Goal: Information Seeking & Learning: Learn about a topic

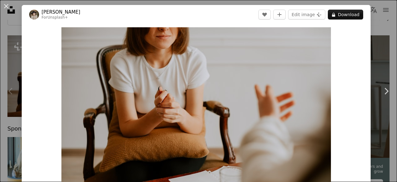
scroll to position [29, 0]
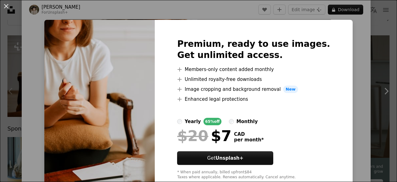
click at [377, 22] on div "An X shape Premium, ready to use images. Get unlimited access. A plus sign Memb…" at bounding box center [198, 91] width 397 height 182
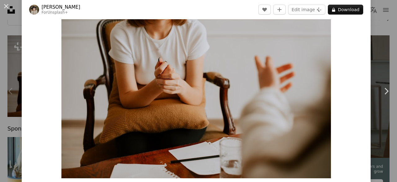
click at [383, 25] on div "An X shape Chevron left Chevron right [PERSON_NAME] For Unsplash+ A heart A plu…" at bounding box center [198, 91] width 397 height 182
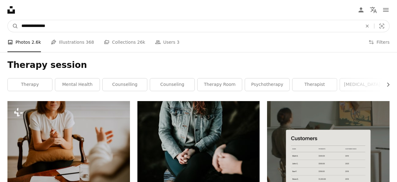
click at [80, 26] on input "**********" at bounding box center [189, 26] width 343 height 12
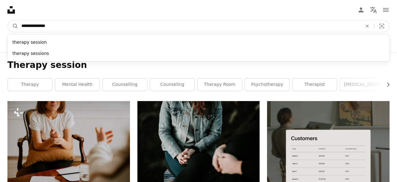
click at [80, 26] on input "**********" at bounding box center [189, 26] width 343 height 12
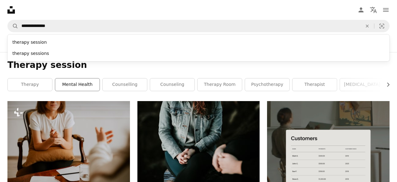
click at [78, 84] on link "mental health" at bounding box center [77, 85] width 44 height 12
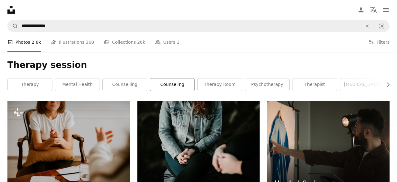
click at [173, 87] on link "counseling" at bounding box center [172, 85] width 44 height 12
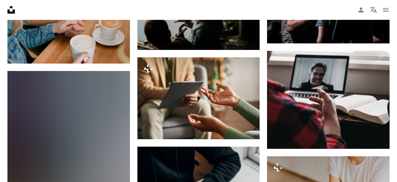
scroll to position [934, 0]
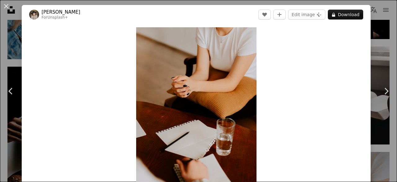
click at [391, 30] on div "An X shape Chevron left Chevron right [PERSON_NAME] For Unsplash+ A heart A plu…" at bounding box center [198, 91] width 397 height 182
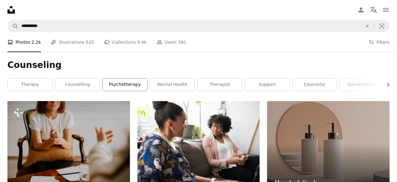
click at [118, 83] on link "psychotherapy" at bounding box center [125, 85] width 44 height 12
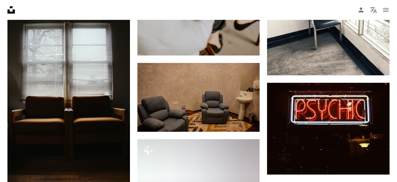
scroll to position [3099, 0]
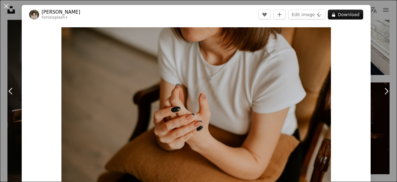
click at [394, 56] on div "An X shape Chevron left Chevron right [PERSON_NAME] For Unsplash+ A heart A plu…" at bounding box center [198, 91] width 397 height 182
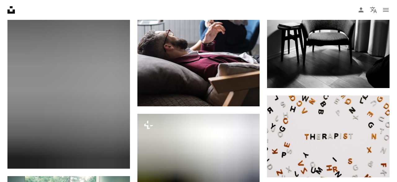
scroll to position [3317, 0]
